Goal: Information Seeking & Learning: Learn about a topic

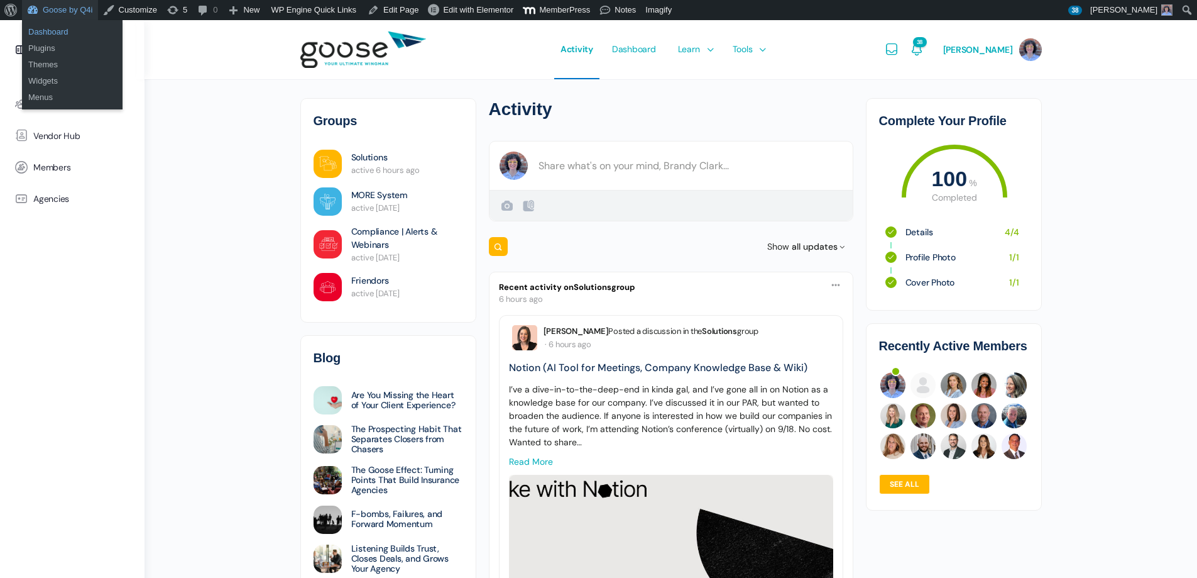
click at [67, 24] on link "Dashboard" at bounding box center [72, 32] width 101 height 16
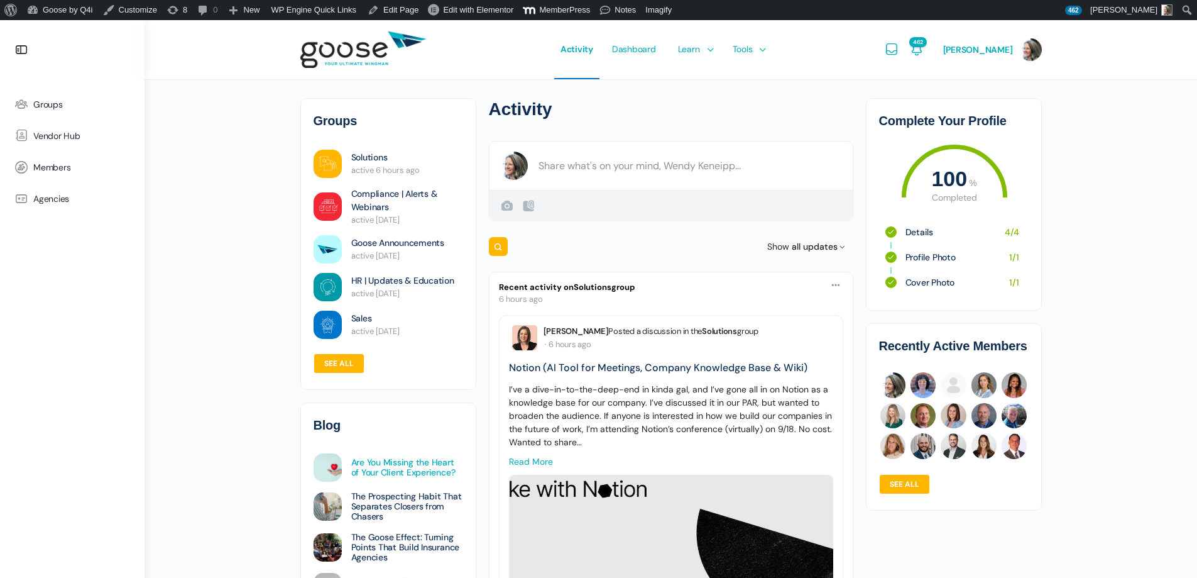
click at [429, 468] on link "Are You Missing the Heart of Your Client Experience?" at bounding box center [407, 467] width 112 height 20
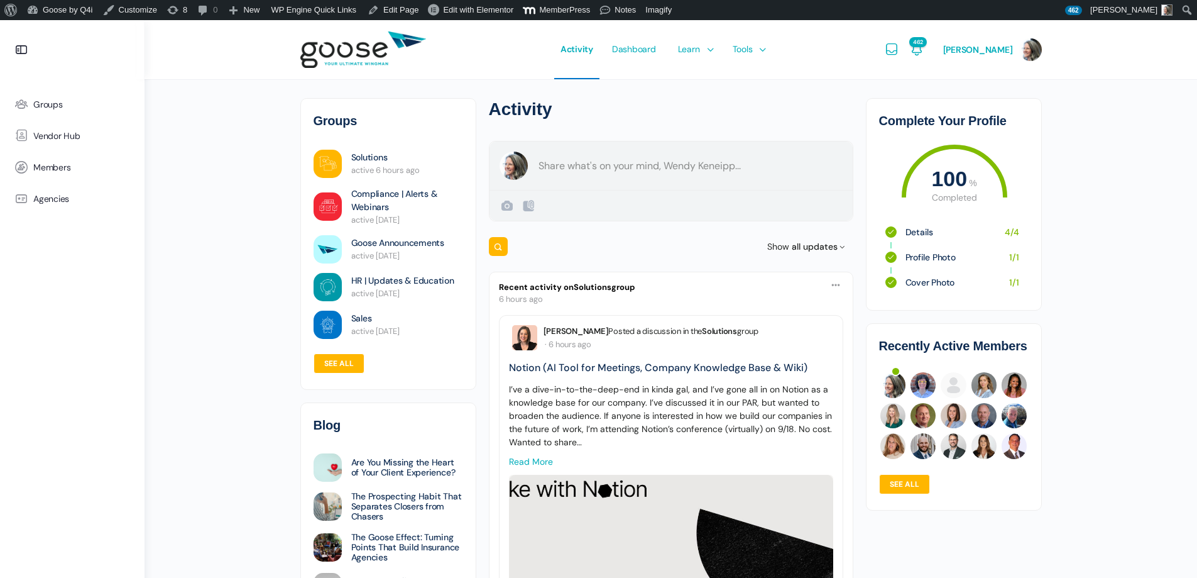
click at [606, 162] on form "Create a post Wendy Keneipp Public Public Visible to anyone, on or off this sit…" at bounding box center [671, 181] width 365 height 80
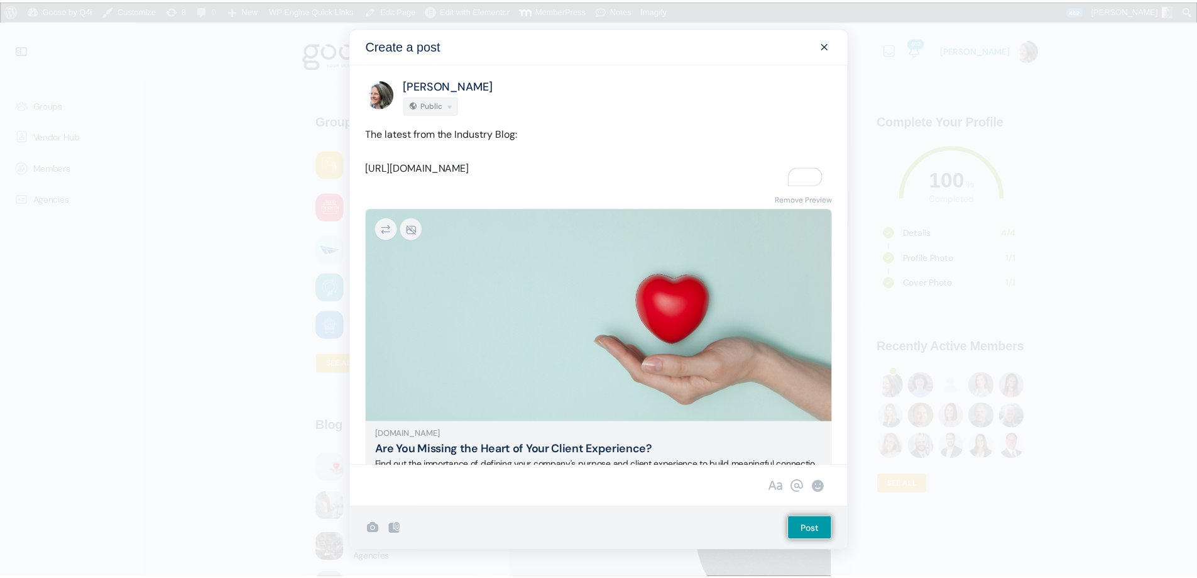
scroll to position [35, 0]
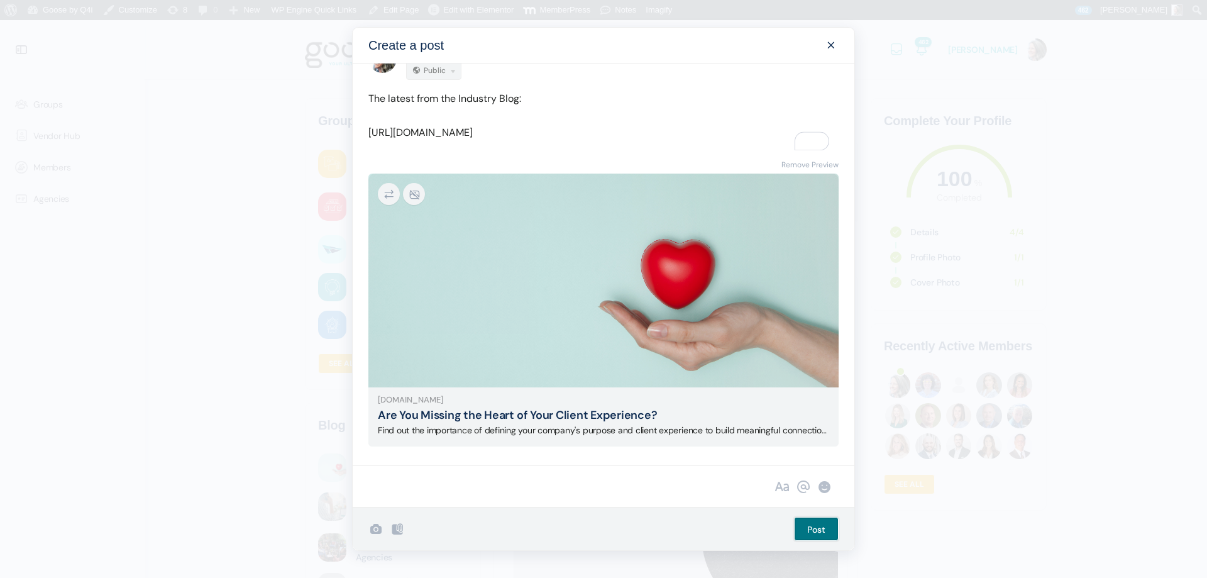
click at [823, 522] on input "Post" at bounding box center [816, 529] width 45 height 24
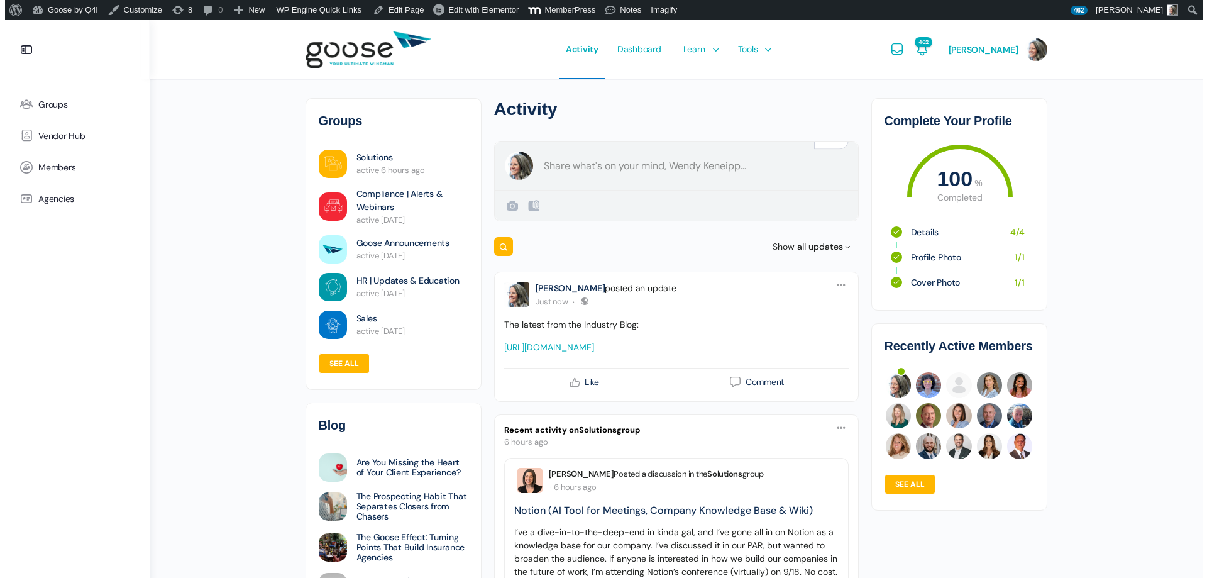
scroll to position [0, 0]
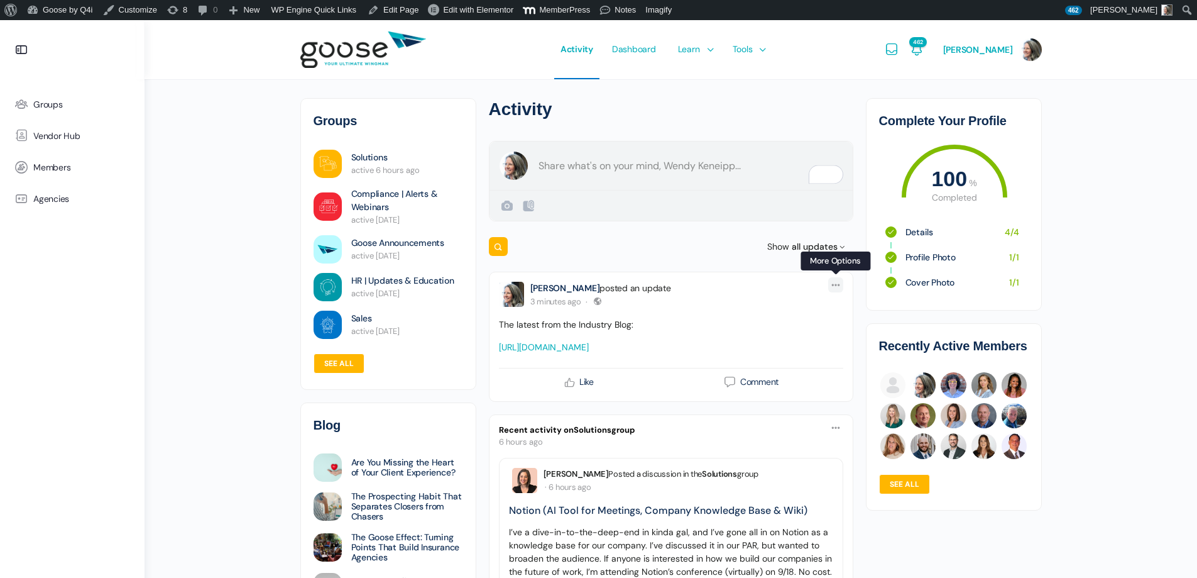
click at [838, 284] on icon at bounding box center [836, 285] width 10 height 10
click at [779, 314] on link "Edit Activity Edit" at bounding box center [774, 313] width 116 height 24
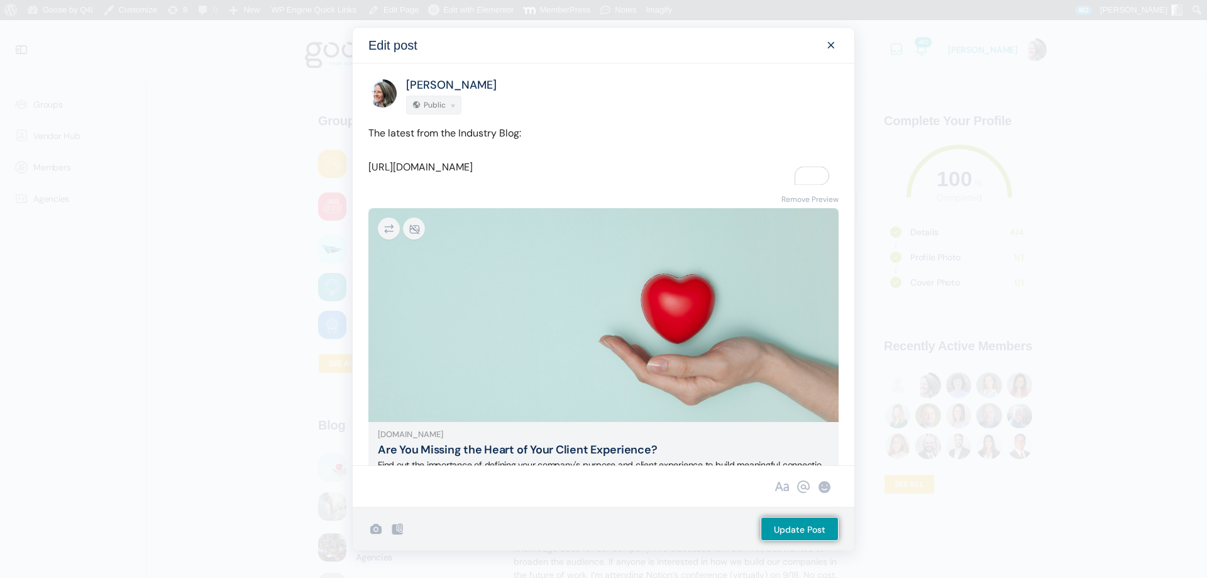
click at [682, 194] on div "Remove Preview Image 1 of 4 q4intel.com Are You Missing the Heart of Your Clien…" at bounding box center [603, 336] width 470 height 290
click at [669, 184] on div "The latest from the Industry Blog: https://www.q4intel.com/blog/industry/are-yo…" at bounding box center [603, 154] width 470 height 60
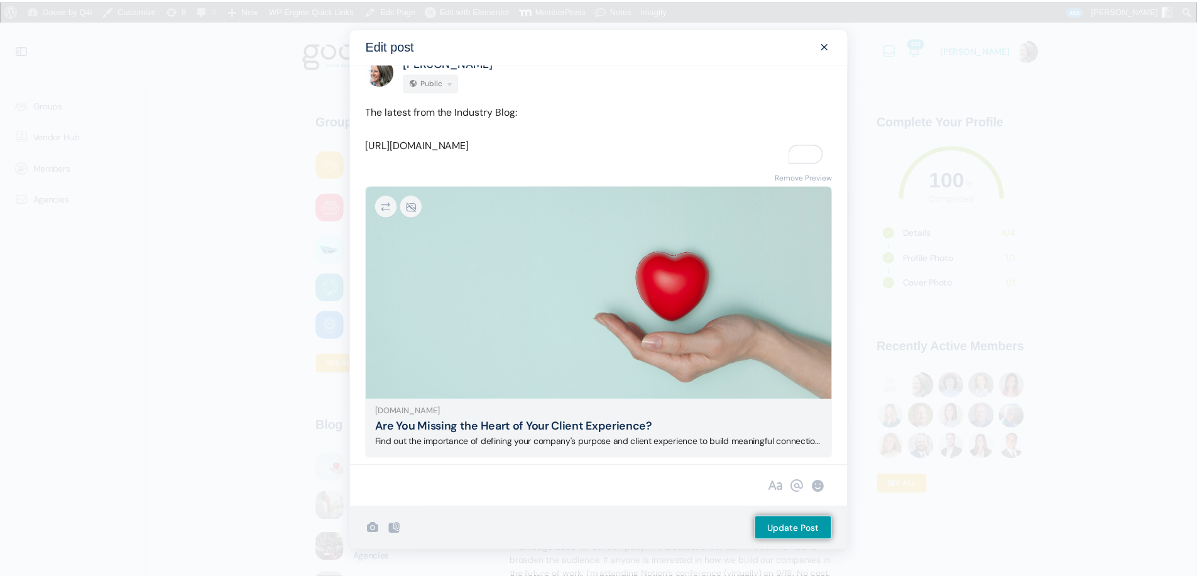
scroll to position [35, 0]
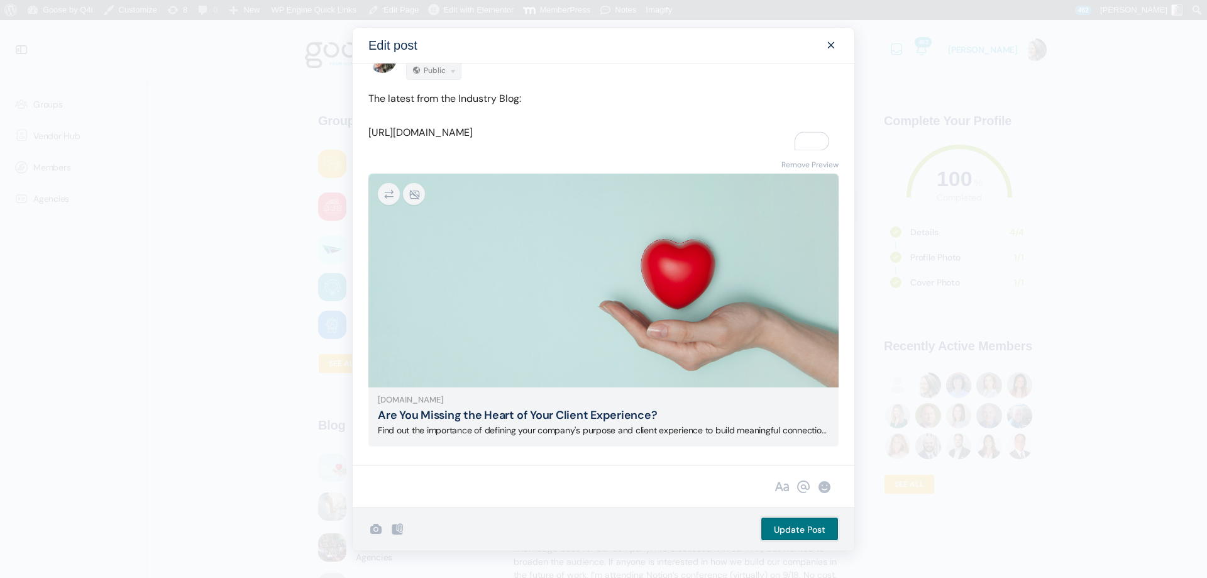
click at [811, 533] on input "Update Post" at bounding box center [799, 529] width 78 height 24
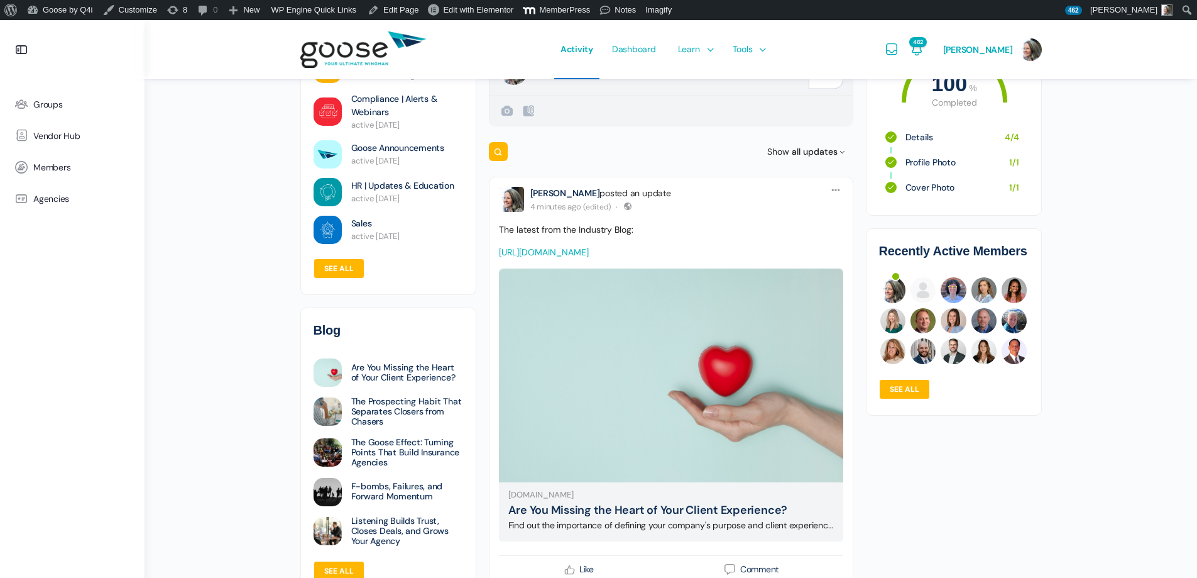
scroll to position [0, 0]
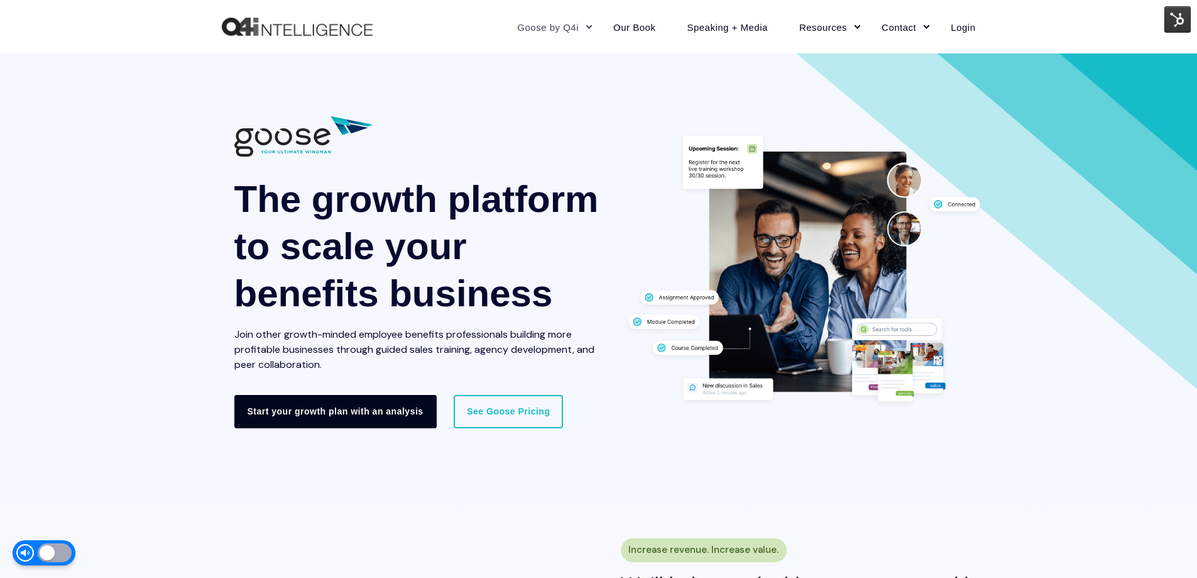
click at [406, 407] on link "Start your growth plan with an analysis" at bounding box center [335, 411] width 202 height 33
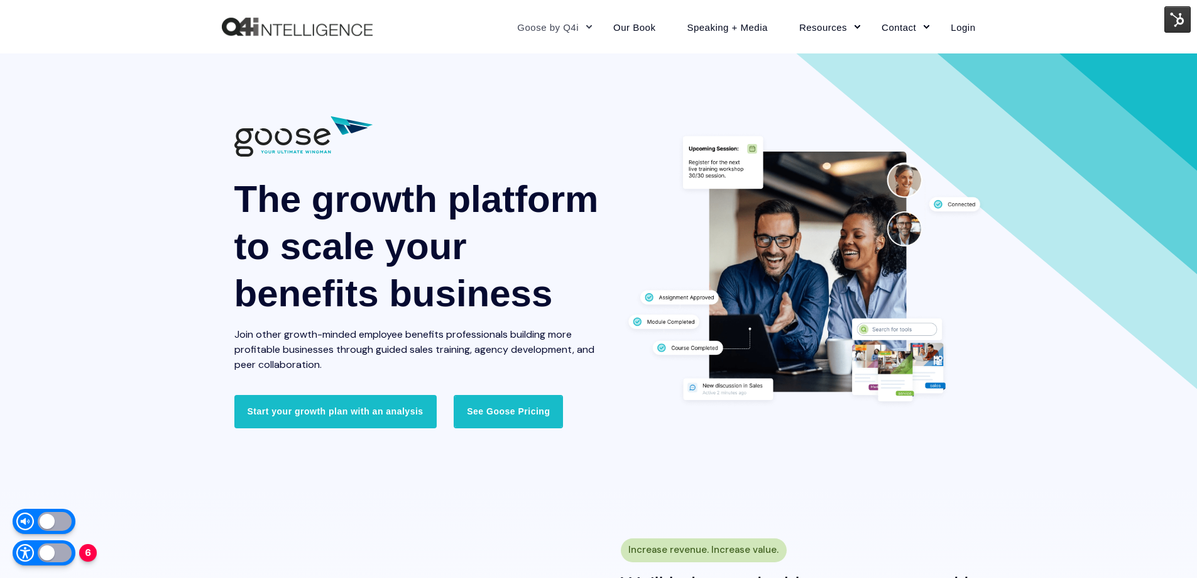
click at [525, 409] on link "See Goose Pricing" at bounding box center [508, 411] width 109 height 33
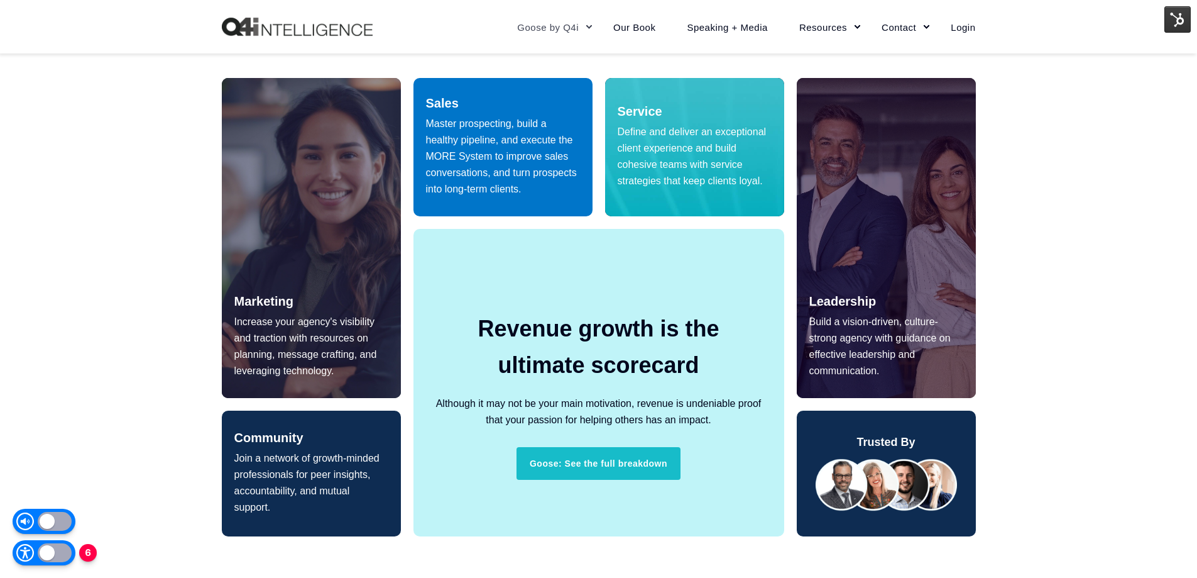
scroll to position [817, 0]
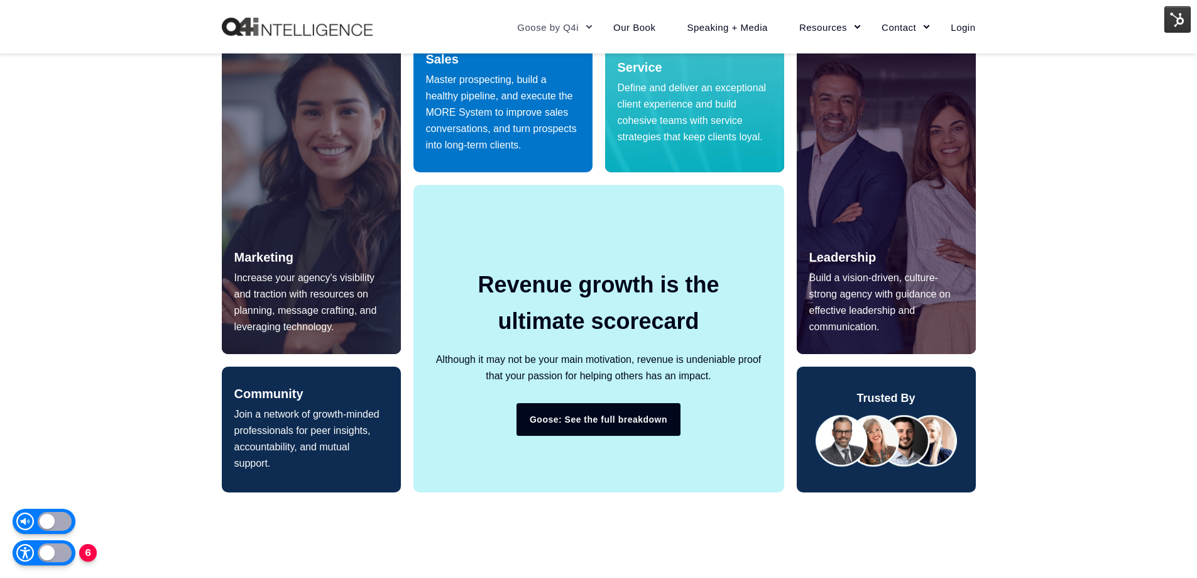
click at [628, 427] on link "Goose: See the full breakdown" at bounding box center [599, 419] width 164 height 33
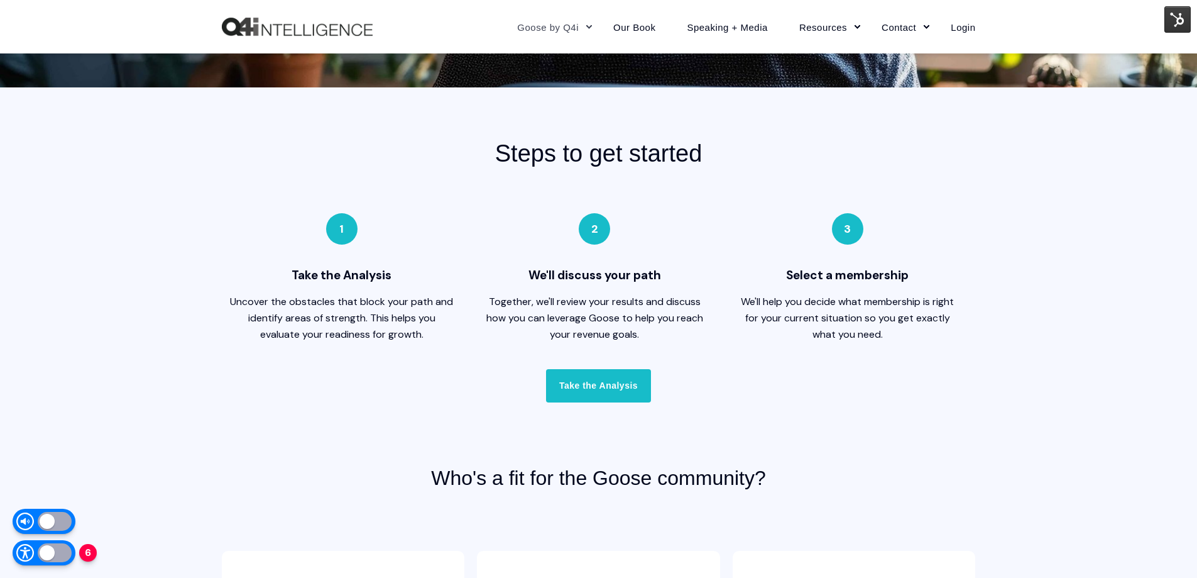
scroll to position [2891, 0]
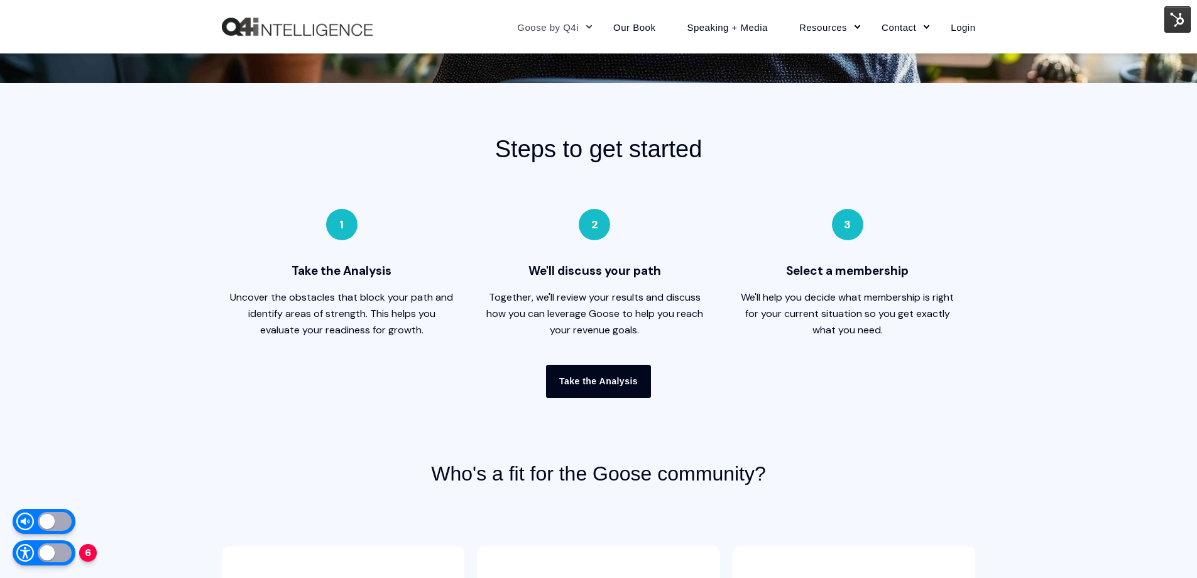
click at [623, 371] on link "Take the Analysis" at bounding box center [598, 381] width 105 height 33
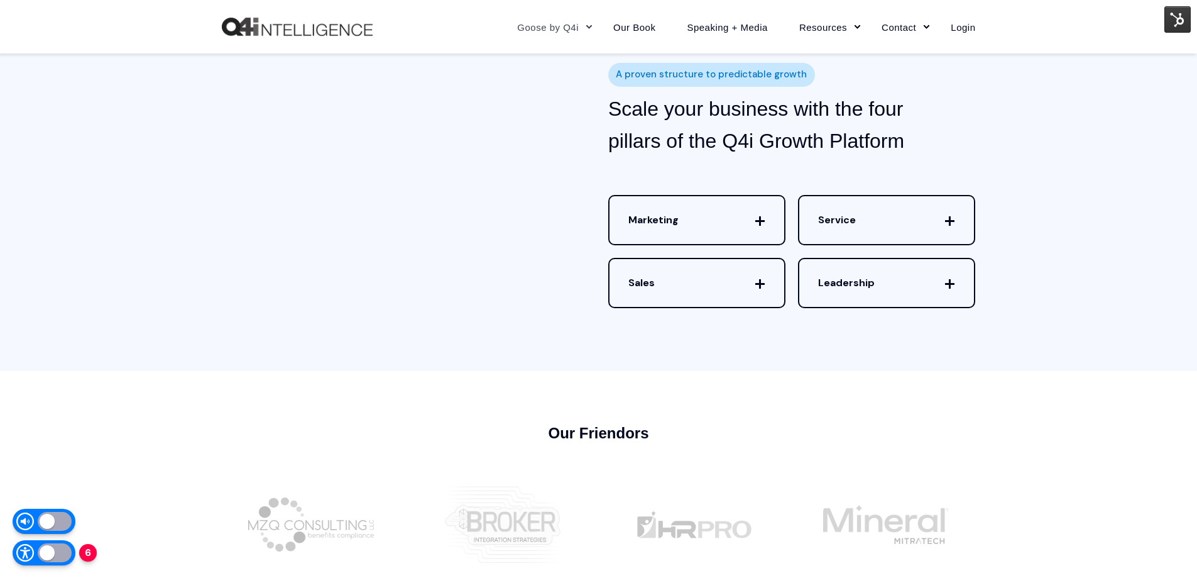
scroll to position [3708, 0]
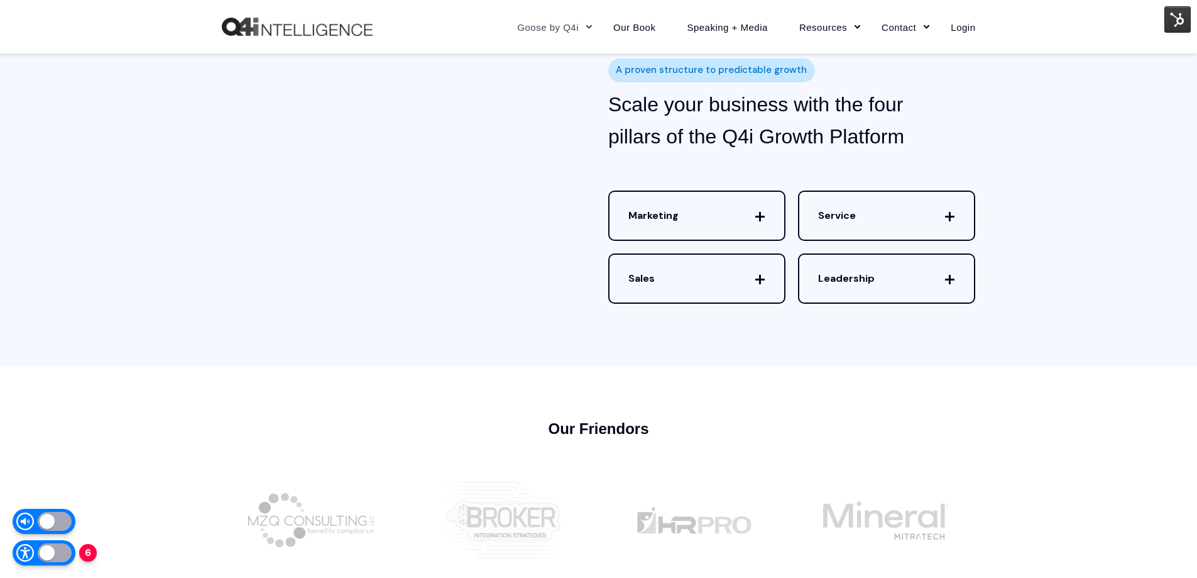
click at [769, 219] on span "Marketing" at bounding box center [697, 216] width 175 height 48
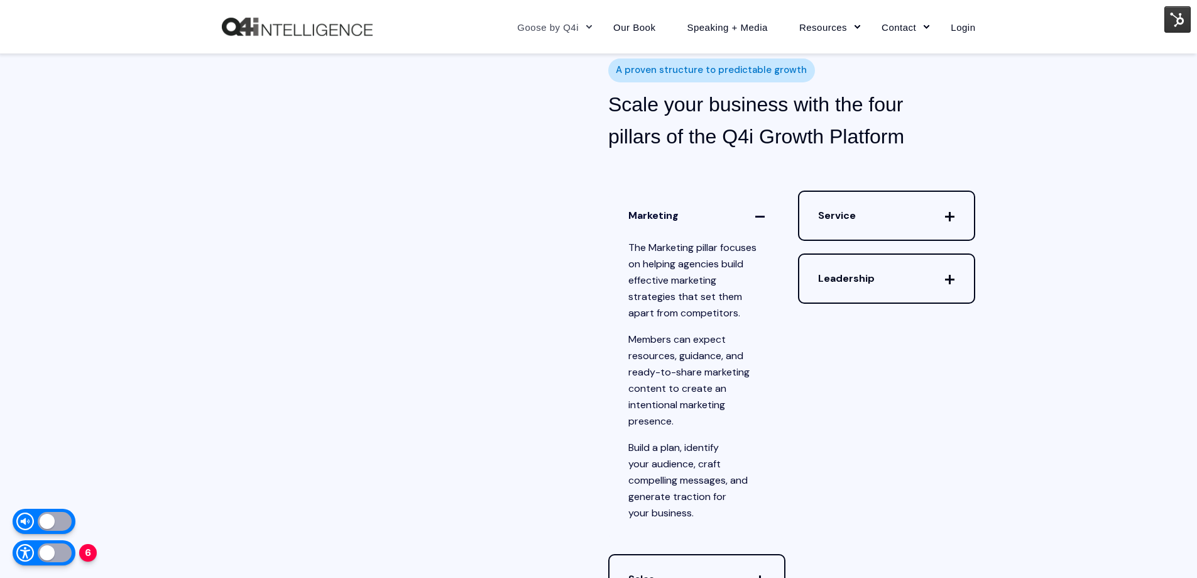
click at [765, 218] on span "Marketing" at bounding box center [697, 216] width 175 height 48
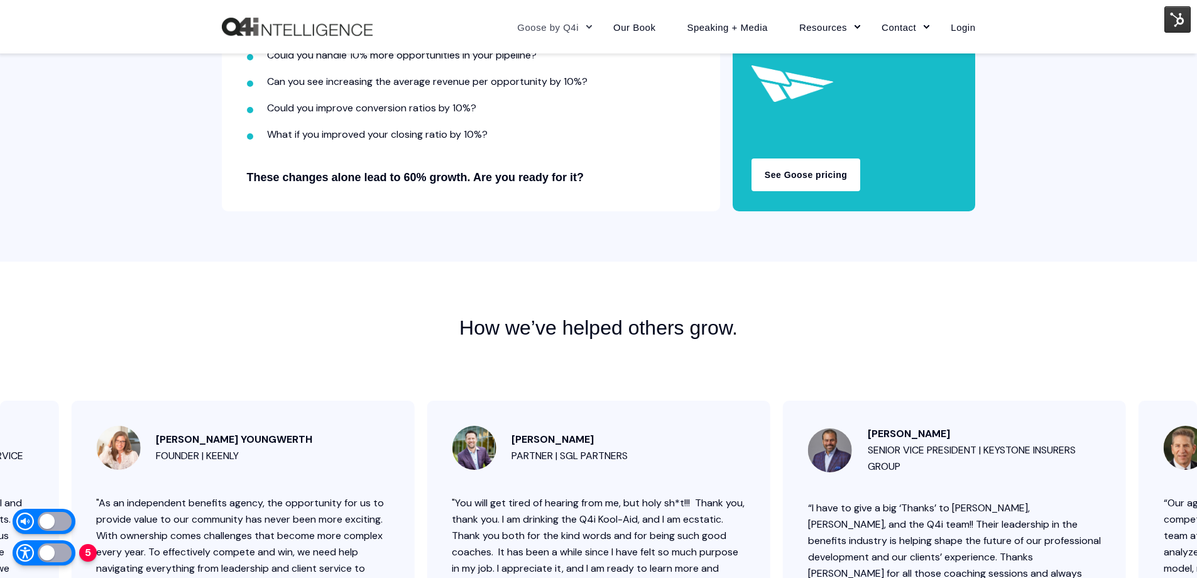
scroll to position [4566, 0]
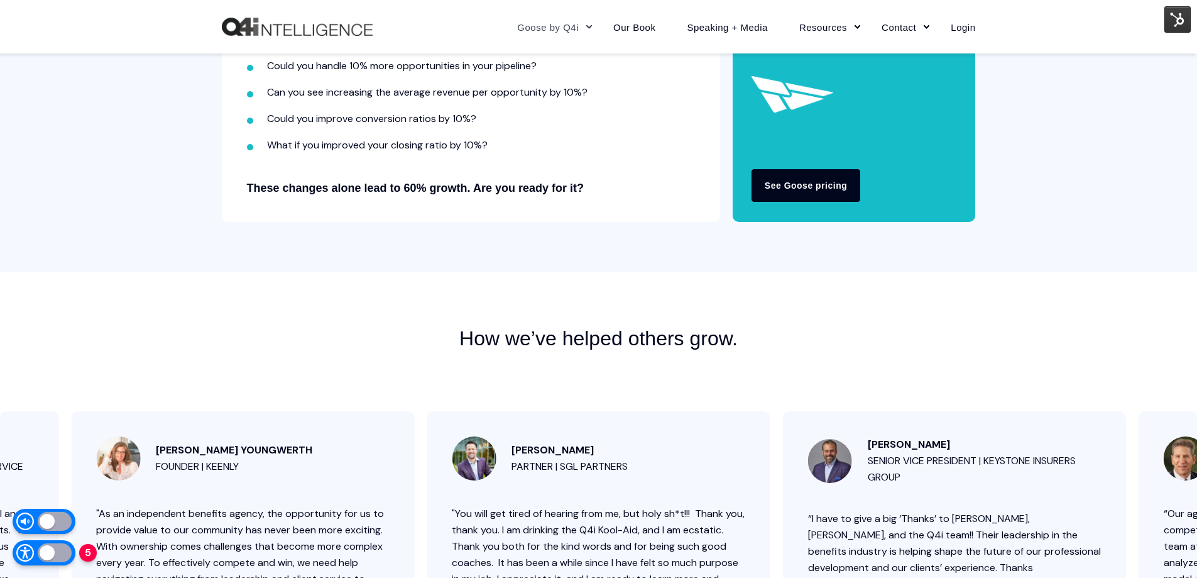
click at [790, 180] on link "See Goose pricing" at bounding box center [806, 185] width 109 height 33
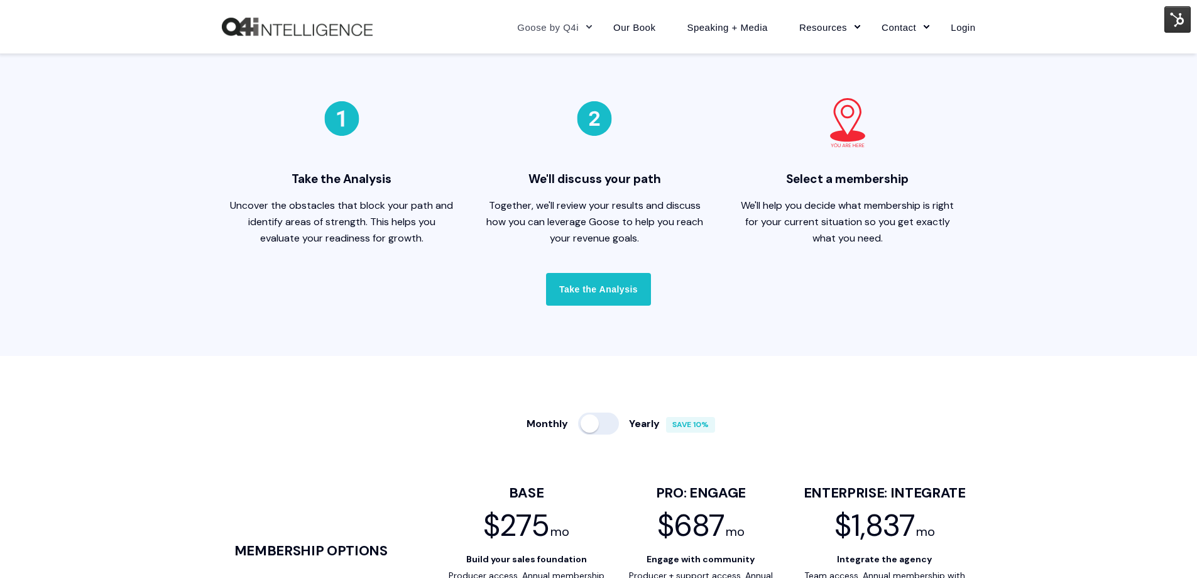
scroll to position [440, 0]
